Goal: Use online tool/utility: Utilize a website feature to perform a specific function

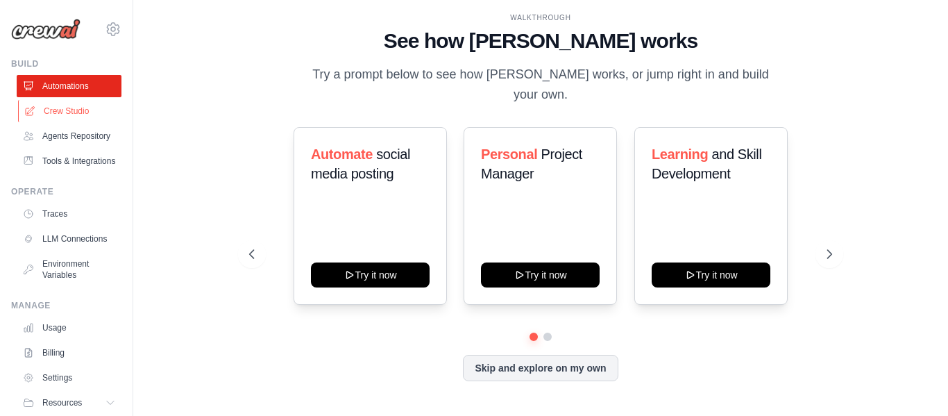
click at [82, 108] on link "Crew Studio" at bounding box center [70, 111] width 105 height 22
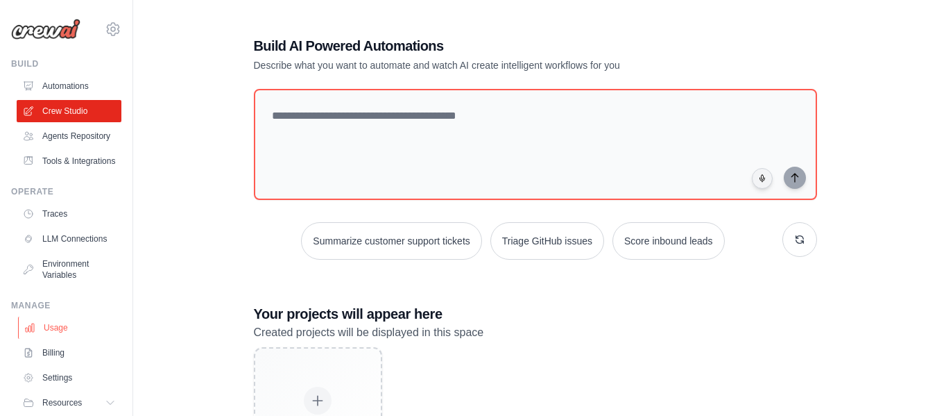
scroll to position [80, 0]
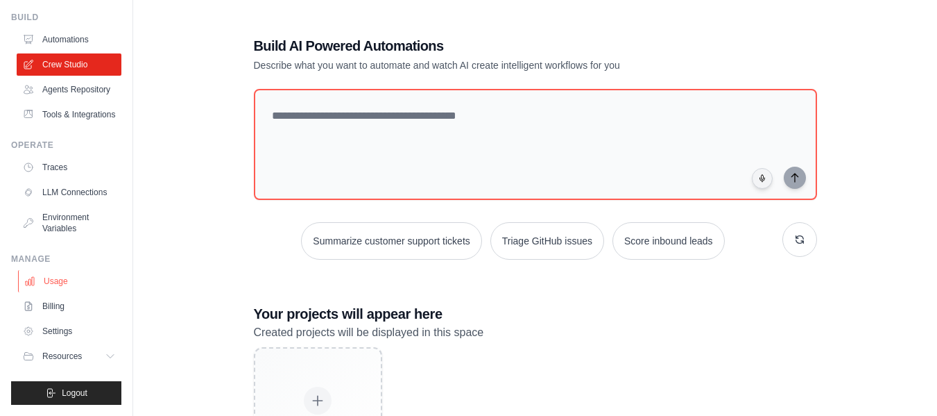
click at [67, 279] on link "Usage" at bounding box center [70, 281] width 105 height 22
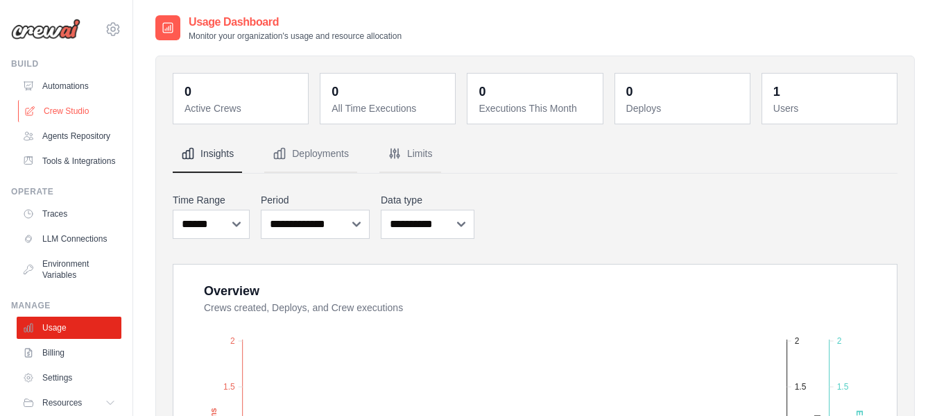
click at [74, 106] on link "Crew Studio" at bounding box center [70, 111] width 105 height 22
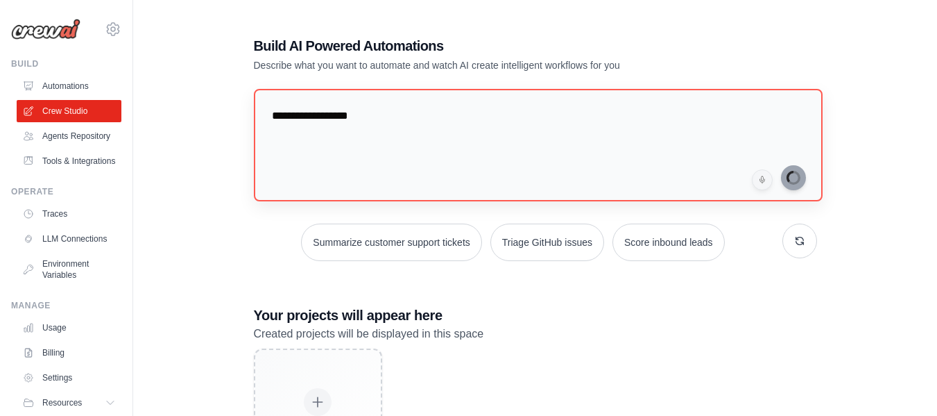
type textarea "**********"
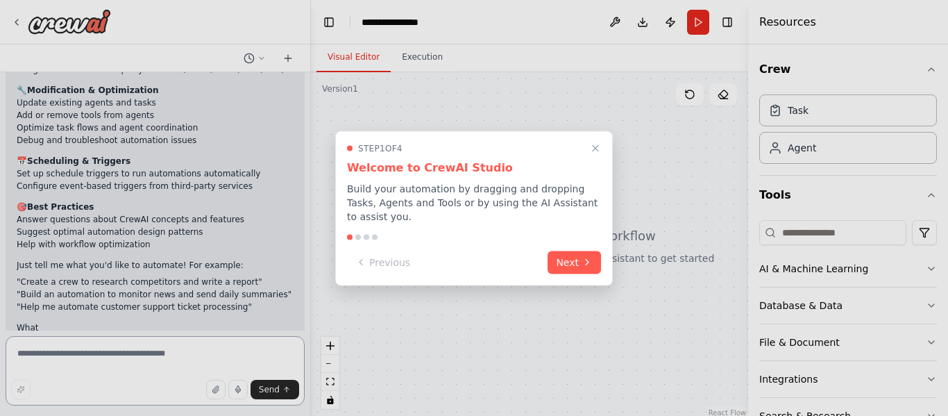
scroll to position [200, 0]
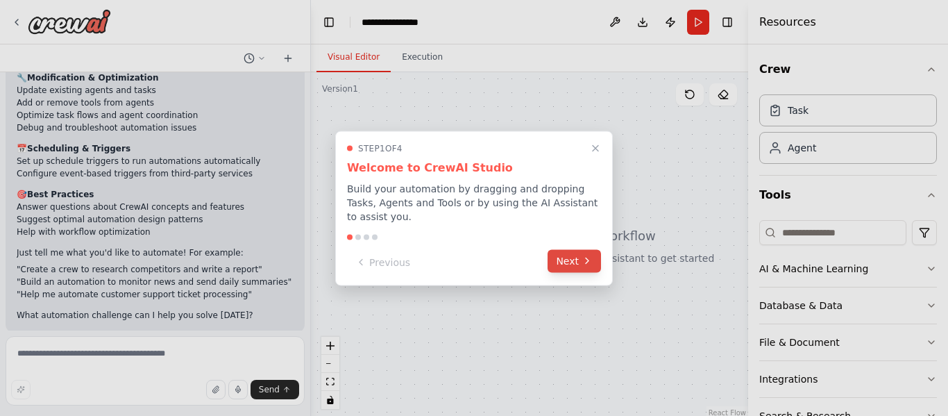
click at [568, 257] on button "Next" at bounding box center [573, 260] width 53 height 23
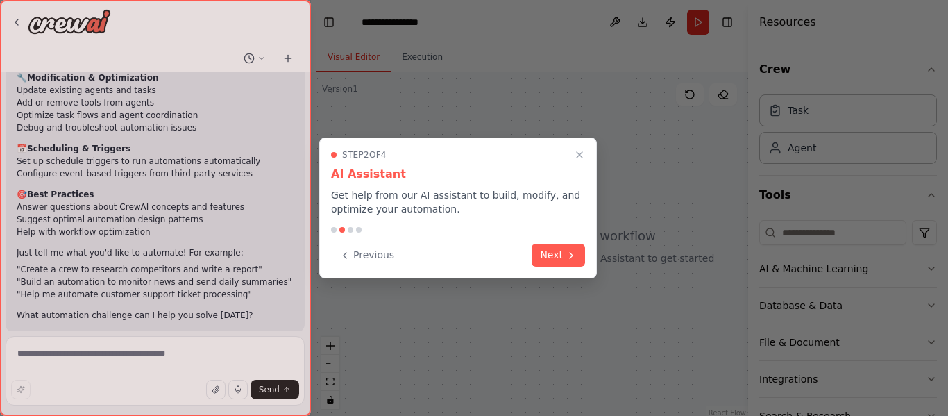
drag, startPoint x: 568, startPoint y: 257, endPoint x: 545, endPoint y: 304, distance: 52.1
click at [545, 304] on div "hi what can you do ▶ Thought process Hi! I'm your CrewAI automation assistant, …" at bounding box center [474, 208] width 948 height 416
click at [552, 257] on button "Next" at bounding box center [557, 253] width 53 height 23
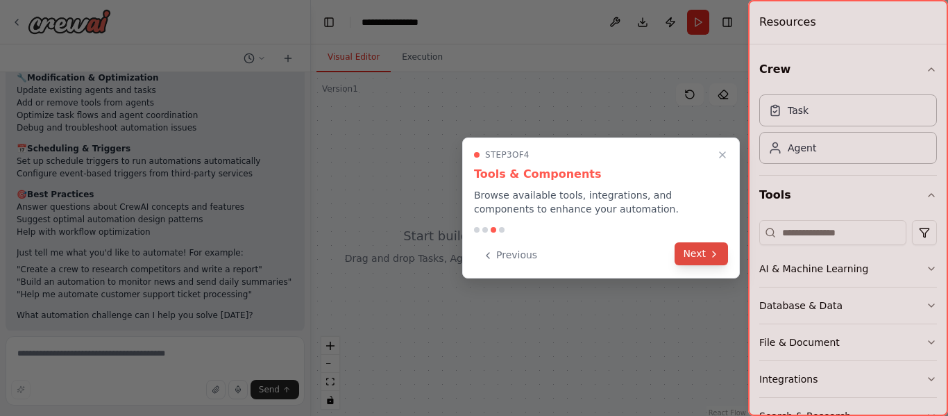
click at [716, 255] on icon at bounding box center [713, 253] width 11 height 11
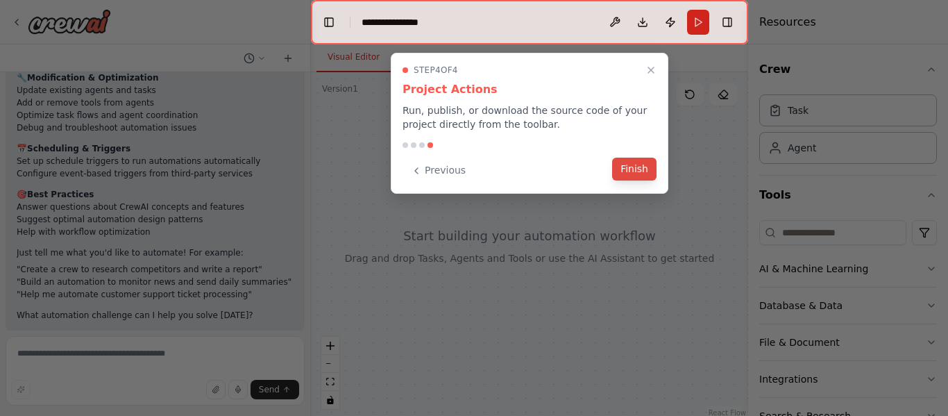
click at [635, 173] on button "Finish" at bounding box center [634, 168] width 44 height 23
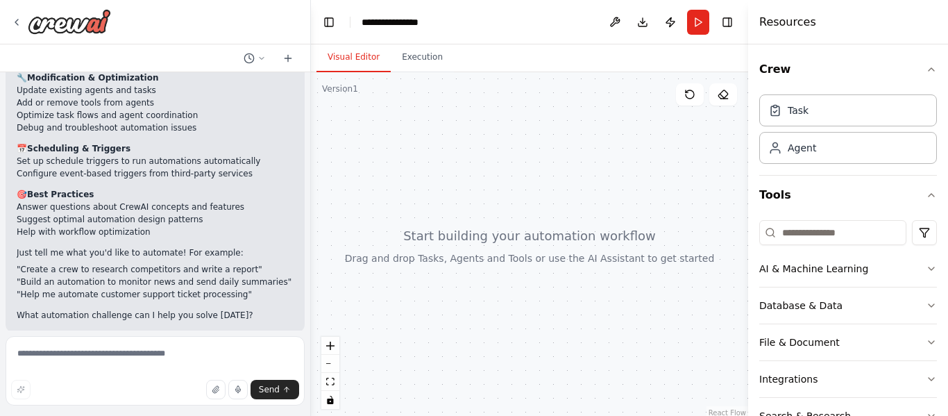
scroll to position [0, 0]
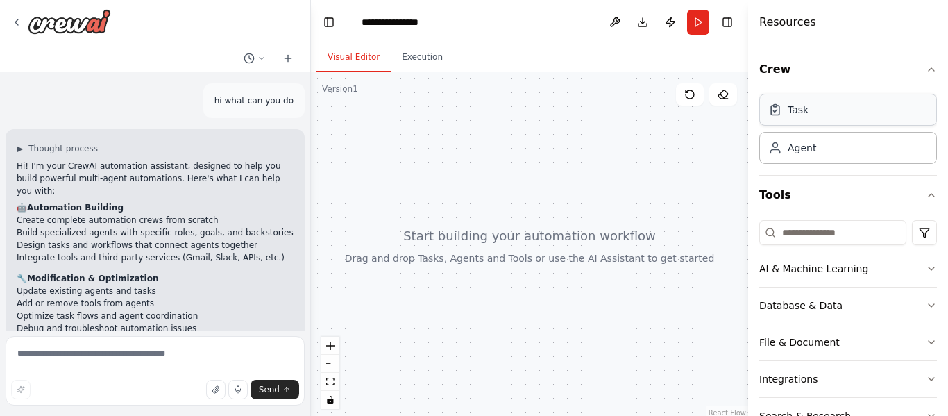
click at [828, 115] on div "Task" at bounding box center [848, 110] width 178 height 32
click at [812, 150] on div "Agent" at bounding box center [801, 147] width 28 height 14
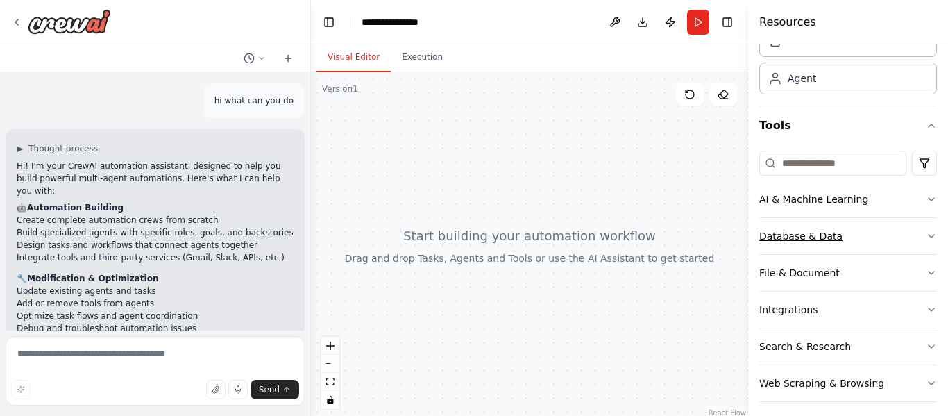
scroll to position [114, 0]
